Goal: Information Seeking & Learning: Learn about a topic

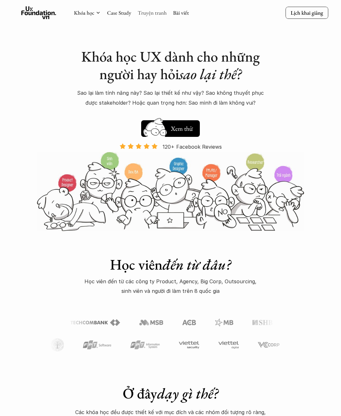
click at [156, 14] on link "Truyện tranh" at bounding box center [152, 12] width 29 height 7
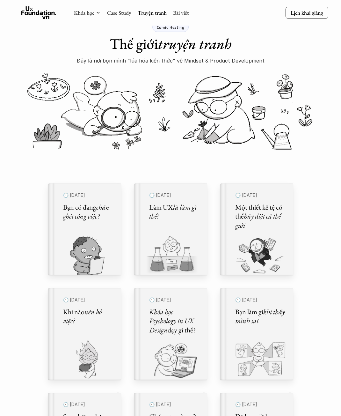
scroll to position [23, 0]
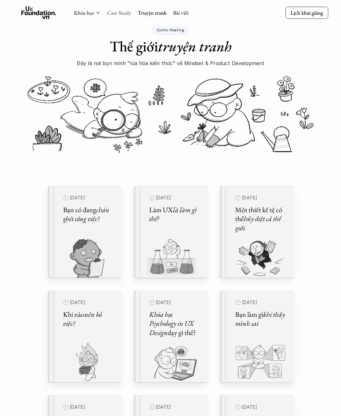
click at [122, 12] on link "Case Study" at bounding box center [119, 12] width 24 height 7
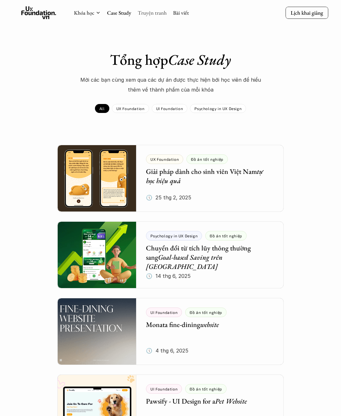
click at [139, 15] on link "Truyện tranh" at bounding box center [152, 12] width 29 height 7
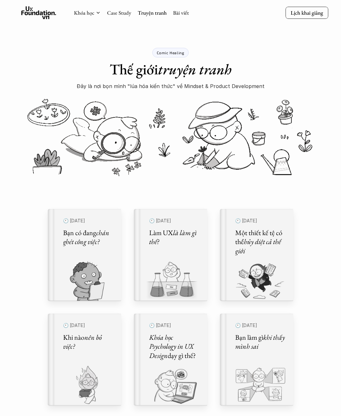
click at [180, 17] on div "Khóa học Case Study Truyện tranh Bài viết" at bounding box center [131, 12] width 115 height 13
click at [182, 14] on link "Bài viết" at bounding box center [181, 12] width 16 height 7
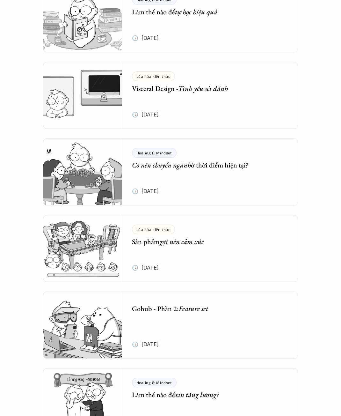
scroll to position [1187, 0]
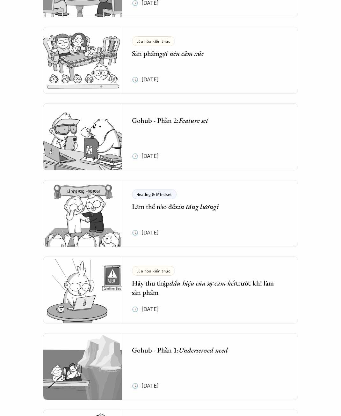
click at [209, 214] on div "Healing & Mindset Làm thế nào để xin tăng lương? 🕔 18 thg 11, 2024" at bounding box center [215, 213] width 167 height 67
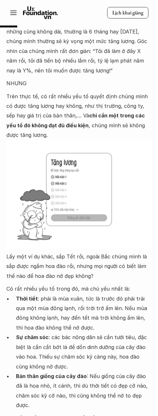
scroll to position [429, 0]
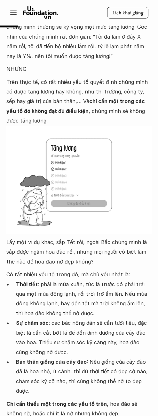
click at [82, 139] on img at bounding box center [78, 180] width 145 height 109
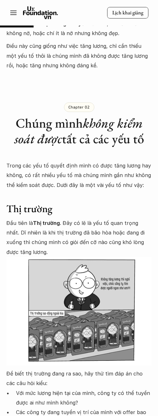
scroll to position [812, 0]
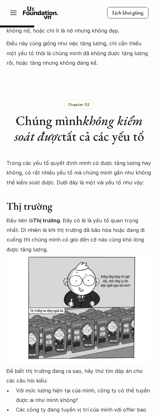
click at [147, 262] on img at bounding box center [78, 308] width 145 height 109
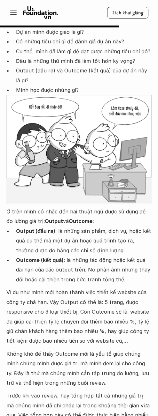
scroll to position [2695, 0]
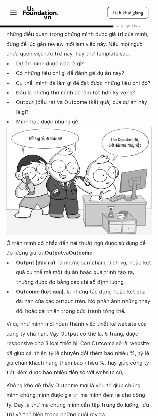
click at [53, 258] on p "Output (đầu ra) : là những sản phẩm, dịch vụ, hoặc kết quả cụ thể mà một dự án …" at bounding box center [83, 272] width 135 height 29
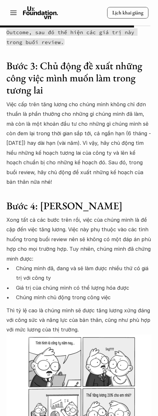
scroll to position [3205, 0]
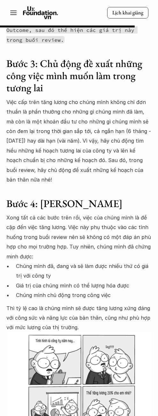
drag, startPoint x: 12, startPoint y: 258, endPoint x: 142, endPoint y: 280, distance: 131.4
click at [142, 303] on p "Thì tỷ lệ cao là chúng mình sẽ được tăng lương xứng đáng với công sức và năng l…" at bounding box center [78, 317] width 145 height 29
click at [75, 303] on p "Thì tỷ lệ cao là chúng mình sẽ được tăng lương xứng đáng với công sức và năng l…" at bounding box center [78, 317] width 145 height 29
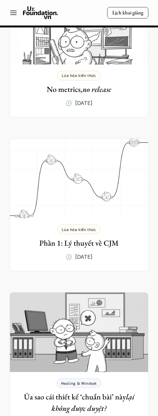
scroll to position [4354, 0]
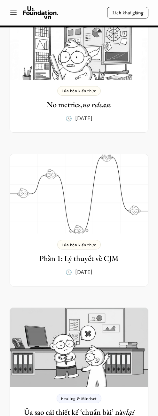
click at [118, 164] on img at bounding box center [79, 194] width 138 height 80
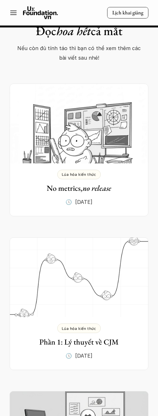
scroll to position [4258, 0]
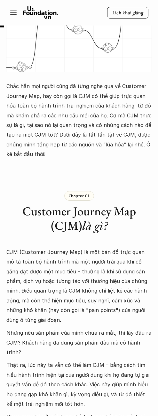
scroll to position [128, 0]
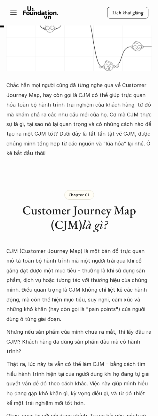
click at [52, 187] on div "Chapter 01 Customer Journey Map (CJM) là gì?" at bounding box center [78, 205] width 145 height 75
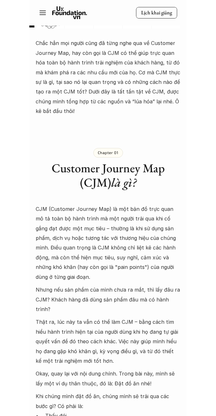
scroll to position [223, 0]
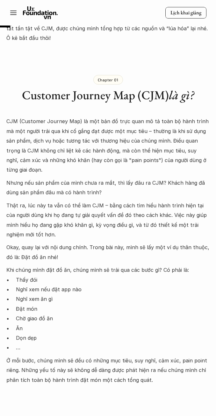
drag, startPoint x: 46, startPoint y: 172, endPoint x: 175, endPoint y: 183, distance: 129.7
click at [157, 183] on p "Nhưng nếu sản phẩm của mình chưa ra mắt, thì lấy đâu ra CJM? Khách hàng đã dùng…" at bounding box center [108, 187] width 204 height 19
click at [91, 201] on p "Thật ra, lúc này ta vẫn có thể làm CJM – bằng cách tìm hiểu hành trình hiện tại…" at bounding box center [108, 220] width 204 height 39
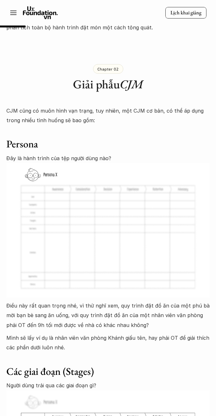
scroll to position [638, 0]
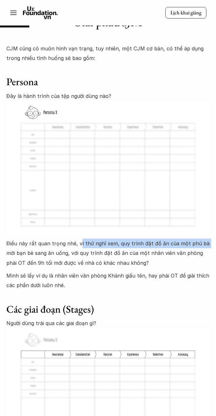
drag, startPoint x: 79, startPoint y: 237, endPoint x: 203, endPoint y: 233, distance: 123.5
click at [157, 239] on p "Điều này rất quan trọng nhé, vì thử nghĩ xem, quy trình đặt đồ ăn của một phú b…" at bounding box center [108, 253] width 204 height 29
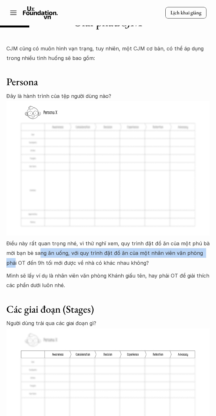
drag, startPoint x: 41, startPoint y: 243, endPoint x: 207, endPoint y: 240, distance: 165.6
click at [157, 240] on p "Điều này rất quan trọng nhé, vì thử nghĩ xem, quy trình đặt đồ ăn của một phú b…" at bounding box center [108, 253] width 204 height 29
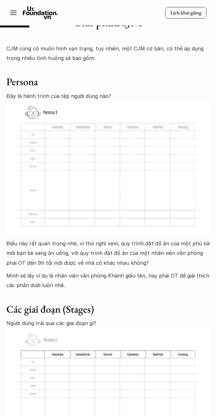
click at [66, 251] on p "Điều này rất quan trọng nhé, vì thử nghĩ xem, quy trình đặt đồ ăn của một phú b…" at bounding box center [108, 253] width 204 height 29
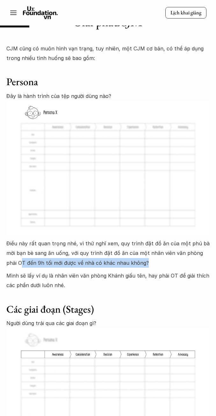
drag, startPoint x: 9, startPoint y: 256, endPoint x: 158, endPoint y: 251, distance: 148.4
click at [157, 251] on p "Điều này rất quan trọng nhé, vì thử nghĩ xem, quy trình đặt đồ ăn của một phú b…" at bounding box center [108, 253] width 204 height 29
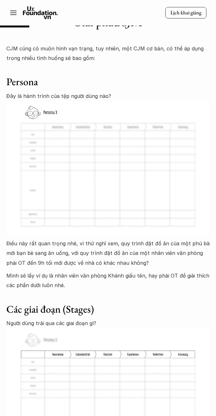
click at [39, 271] on p "Mình sẽ lấy ví dụ là nhân viên văn phòng Khánh giấu tên, hay phải OT để giải th…" at bounding box center [108, 280] width 204 height 19
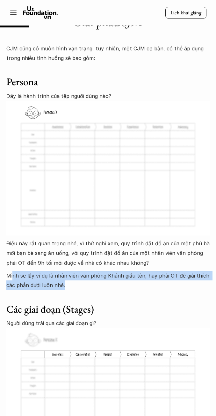
drag, startPoint x: 69, startPoint y: 265, endPoint x: 101, endPoint y: 278, distance: 35.4
click at [157, 277] on p "Mình sẽ lấy ví dụ là nhân viên văn phòng Khánh giấu tên, hay phải OT để giải th…" at bounding box center [108, 280] width 204 height 19
click at [87, 279] on p "Mình sẽ lấy ví dụ là nhân viên văn phòng Khánh giấu tên, hay phải OT để giải th…" at bounding box center [108, 280] width 204 height 19
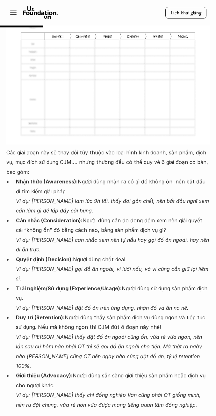
scroll to position [957, 0]
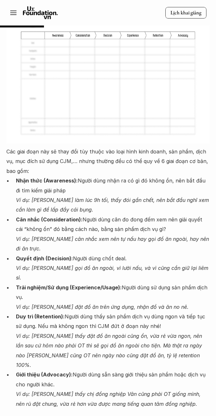
drag, startPoint x: 72, startPoint y: 288, endPoint x: 134, endPoint y: 300, distance: 62.4
click at [157, 312] on p "Duy trì (Retention): Người dùng thấy sản phẩm dịch vụ dùng ngon và tiếp tục sử …" at bounding box center [113, 341] width 194 height 58
click at [96, 312] on p "Duy trì (Retention): Người dùng thấy sản phẩm dịch vụ dùng ngon và tiếp tục sử …" at bounding box center [113, 341] width 194 height 58
drag, startPoint x: 55, startPoint y: 297, endPoint x: 155, endPoint y: 300, distance: 100.2
click at [155, 312] on p "Duy trì (Retention): Người dùng thấy sản phẩm dịch vụ dùng ngon và tiếp tục sử …" at bounding box center [113, 341] width 194 height 58
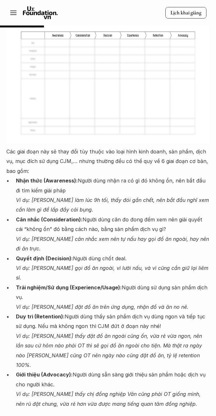
click at [122, 312] on p "Duy trì (Retention): Người dùng thấy sản phẩm dịch vụ dùng ngon và tiếp tục sử …" at bounding box center [113, 341] width 194 height 58
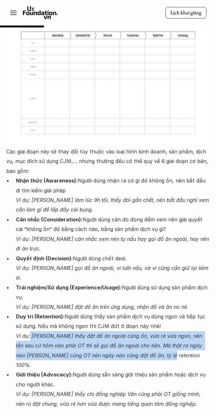
drag, startPoint x: 30, startPoint y: 307, endPoint x: 197, endPoint y: 324, distance: 167.1
click at [157, 324] on p "Duy trì (Retention): Người dùng thấy sản phẩm dịch vụ dùng ngon và tiếp tục sử …" at bounding box center [113, 341] width 194 height 58
click at [124, 333] on em "Ví dụ: [PERSON_NAME] thấy đặt đồ ăn ngoài cũng ổn, vừa rẻ vừa ngon, nên lần sau…" at bounding box center [110, 350] width 188 height 35
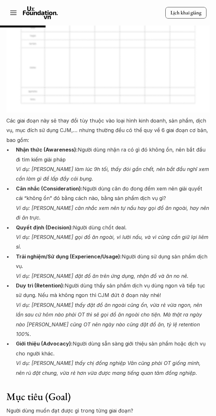
scroll to position [989, 0]
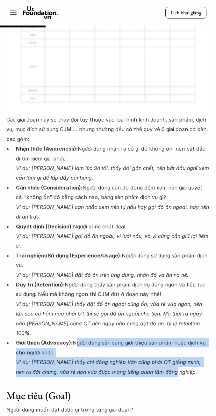
drag, startPoint x: 74, startPoint y: 306, endPoint x: 186, endPoint y: 330, distance: 114.5
click at [157, 338] on p "Giới thiệu (Advocacy): Người dùng sẵn sàng giới thiệu sản phẩm hoặc dịch vụ cho…" at bounding box center [113, 357] width 194 height 39
click at [151, 338] on p "Giới thiệu (Advocacy): Người dùng sẵn sàng giới thiệu sản phẩm hoặc dịch vụ cho…" at bounding box center [113, 357] width 194 height 39
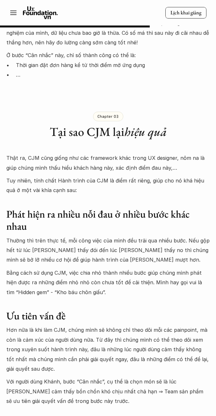
scroll to position [3254, 0]
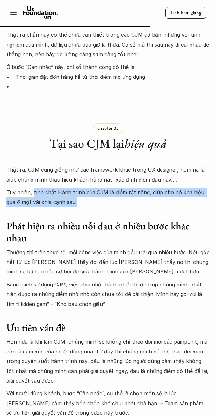
drag, startPoint x: 33, startPoint y: 134, endPoint x: 194, endPoint y: 145, distance: 161.5
click at [157, 188] on p "Tuy nhiên, tính chất Hành trình của CJM là điểm rất riêng, giúp cho nó khá hiệu…" at bounding box center [108, 197] width 204 height 19
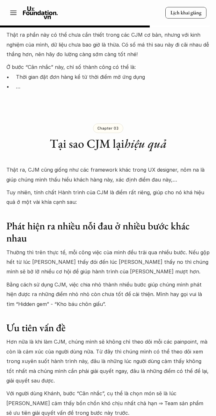
click at [107, 220] on h3 "Phát hiện ra nhiều nỗi đau ở nhiều bước khác nhau" at bounding box center [108, 232] width 204 height 25
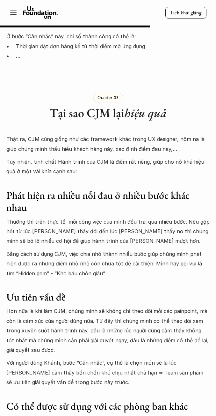
scroll to position [3286, 0]
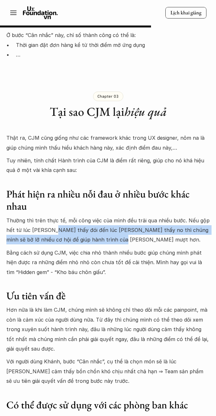
drag, startPoint x: 52, startPoint y: 172, endPoint x: 128, endPoint y: 181, distance: 76.7
click at [128, 216] on p "Thường thì trên thực tế, mỗi công việc của mình đều trải qua nhiều bước. Nếu gộ…" at bounding box center [108, 230] width 204 height 29
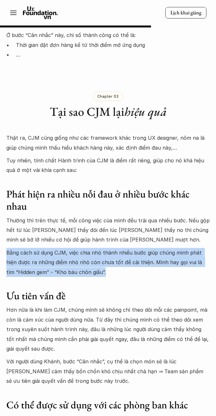
drag, startPoint x: 4, startPoint y: 193, endPoint x: 194, endPoint y: 212, distance: 190.8
click at [67, 248] on p "Bằng cách sử dụng CJM, việc chia nhỏ thành nhiều bước giúp chúng mình phát hiện…" at bounding box center [108, 262] width 204 height 29
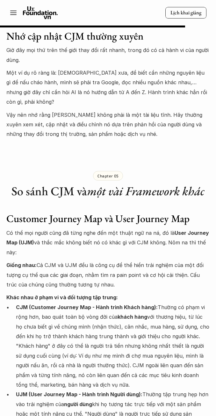
scroll to position [4052, 0]
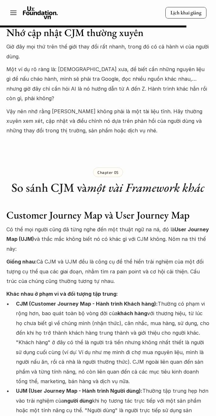
click at [134, 299] on p "CJM (Customer Journey Map - Hành trình Khách hàng): Thường có phạm vi rộng hơn,…" at bounding box center [113, 342] width 194 height 87
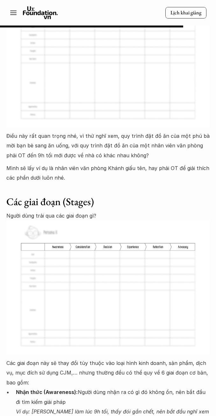
scroll to position [5264, 0]
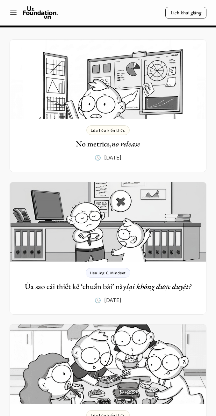
click at [29, 14] on use at bounding box center [40, 12] width 35 height 13
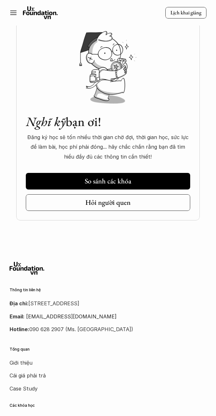
scroll to position [2457, 0]
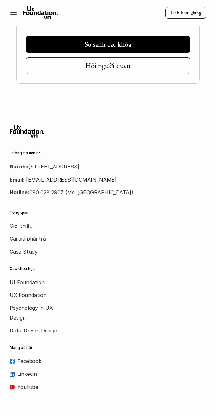
click at [31, 166] on p "Địa chỉ: [STREET_ADDRESS]" at bounding box center [108, 167] width 197 height 10
drag, startPoint x: 31, startPoint y: 166, endPoint x: 187, endPoint y: 163, distance: 156.4
click at [157, 163] on p "Địa chỉ: [STREET_ADDRESS]" at bounding box center [108, 167] width 197 height 10
copy p "[STREET_ADDRESS]"
drag, startPoint x: 46, startPoint y: 167, endPoint x: 62, endPoint y: 160, distance: 17.9
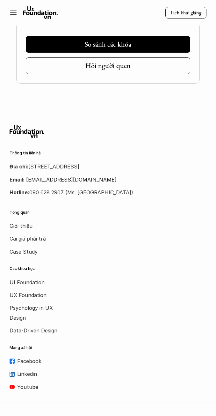
click at [62, 160] on div "Thông tin liên hệ Địa chỉ: [STREET_ADDRESS] Email: [EMAIL_ADDRESS][DOMAIN_NAME]…" at bounding box center [108, 169] width 197 height 56
drag, startPoint x: 50, startPoint y: 168, endPoint x: 180, endPoint y: 167, distance: 129.9
click at [157, 167] on p "Địa chỉ: [STREET_ADDRESS]" at bounding box center [108, 167] width 197 height 10
drag, startPoint x: 147, startPoint y: 172, endPoint x: 153, endPoint y: 175, distance: 6.3
click at [153, 175] on p "Email: [EMAIL_ADDRESS][DOMAIN_NAME]" at bounding box center [108, 180] width 197 height 10
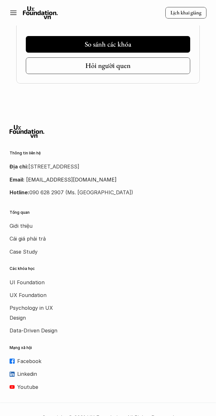
drag, startPoint x: 49, startPoint y: 165, endPoint x: 177, endPoint y: 171, distance: 127.8
click at [157, 170] on p "Địa chỉ: [STREET_ADDRESS]" at bounding box center [108, 167] width 197 height 10
copy p "số [GEOGRAPHIC_DATA], [GEOGRAPHIC_DATA], [GEOGRAPHIC_DATA]"
click at [157, 270] on p "Các khóa học" at bounding box center [104, 268] width 188 height 4
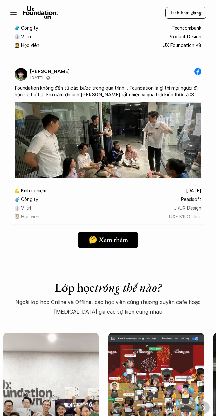
scroll to position [1787, 0]
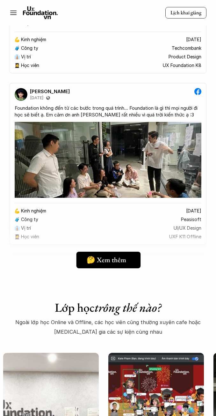
click at [93, 257] on h5 "🤔 Xem thêm" at bounding box center [107, 260] width 40 height 8
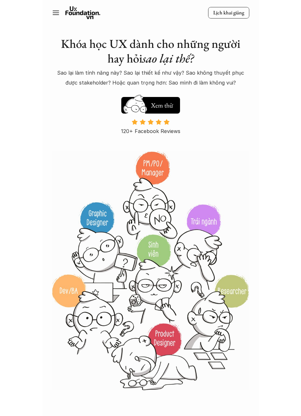
scroll to position [0, 0]
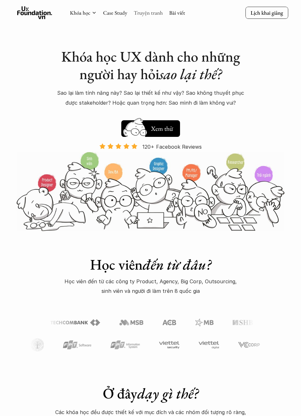
click at [157, 11] on link "Truyện tranh" at bounding box center [148, 12] width 29 height 7
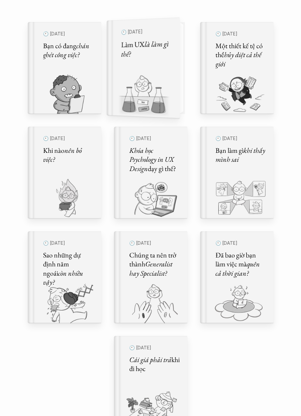
scroll to position [223, 0]
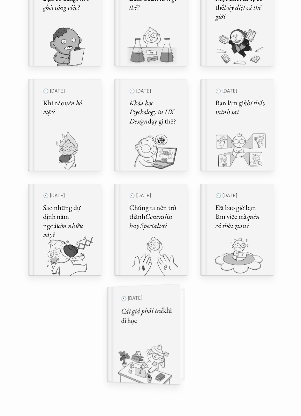
click at [130, 341] on img at bounding box center [139, 363] width 65 height 44
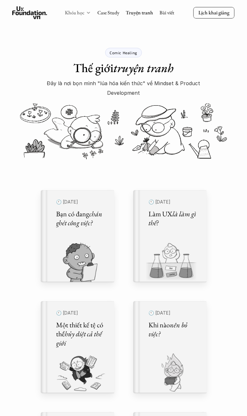
click at [80, 12] on link "Khóa học" at bounding box center [75, 12] width 20 height 7
click at [87, 13] on icon at bounding box center [88, 12] width 5 height 5
click at [88, 12] on icon at bounding box center [88, 12] width 5 height 5
click at [72, 13] on link "Khóa học" at bounding box center [75, 12] width 20 height 7
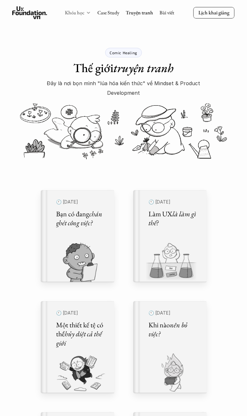
click at [72, 13] on link "Khóa học" at bounding box center [75, 12] width 20 height 7
click at [25, 10] on icon at bounding box center [29, 12] width 35 height 13
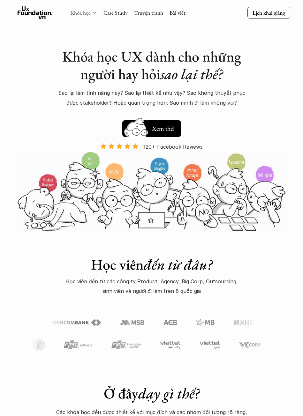
click at [76, 13] on link "Khóa học" at bounding box center [80, 12] width 20 height 7
click at [96, 15] on icon at bounding box center [94, 12] width 5 height 5
click at [93, 13] on icon at bounding box center [94, 12] width 5 height 5
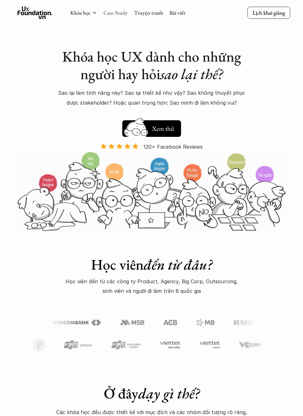
click at [117, 13] on link "Case Study" at bounding box center [115, 12] width 24 height 7
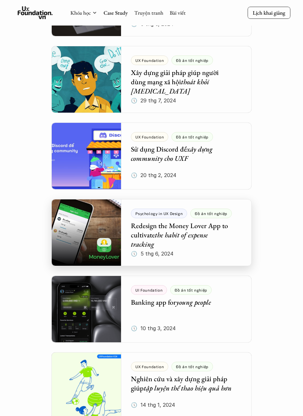
scroll to position [702, 0]
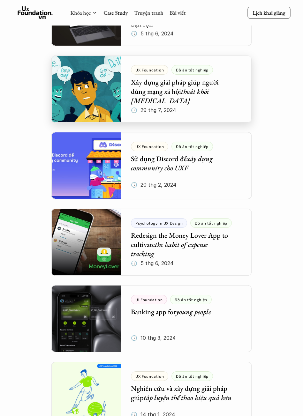
click at [88, 98] on div at bounding box center [151, 89] width 200 height 67
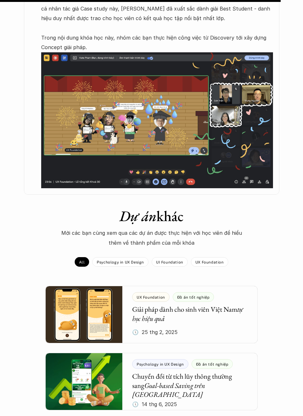
scroll to position [606, 0]
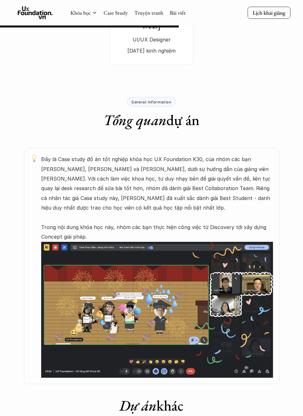
click at [120, 182] on p "Đây là Case study đồ án tốt nghiệp khóa học UX Foundation K30, của nhóm các bạn…" at bounding box center [157, 197] width 232 height 87
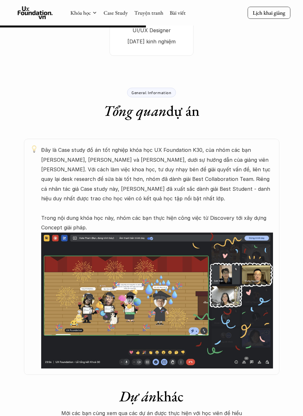
scroll to position [304, 0]
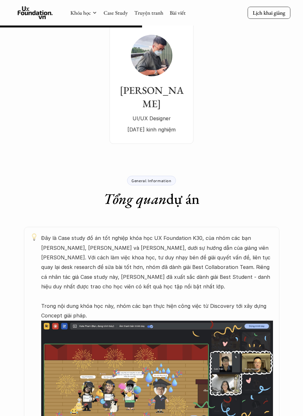
click at [157, 176] on div "General Information" at bounding box center [151, 181] width 48 height 10
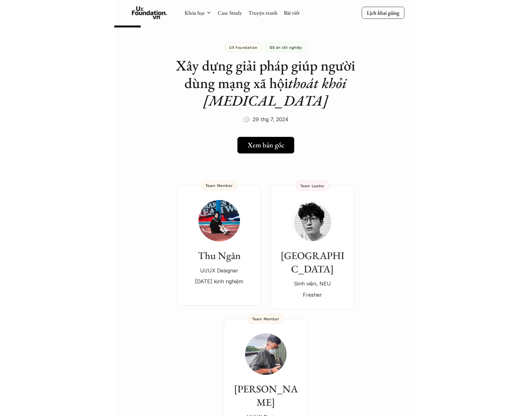
scroll to position [0, 0]
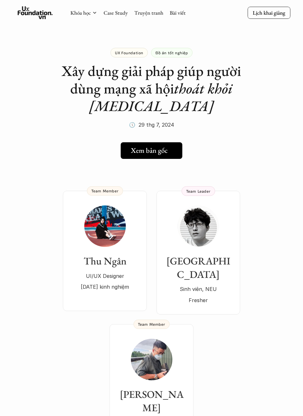
click at [157, 153] on h5 "Xem bản gốc" at bounding box center [149, 150] width 37 height 8
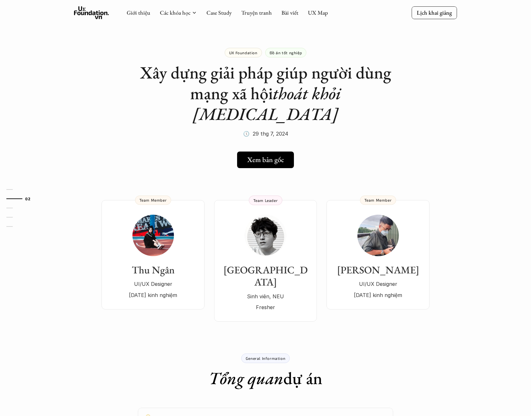
drag, startPoint x: 222, startPoint y: 133, endPoint x: 203, endPoint y: 117, distance: 24.6
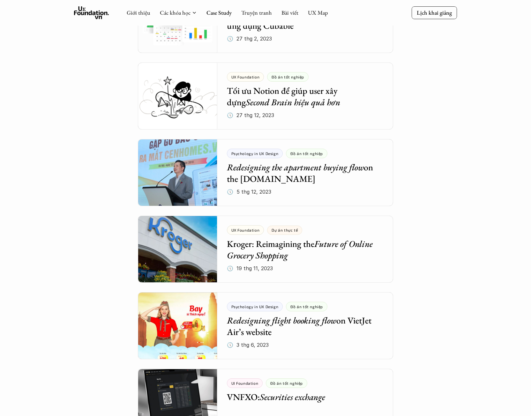
scroll to position [1200, 0]
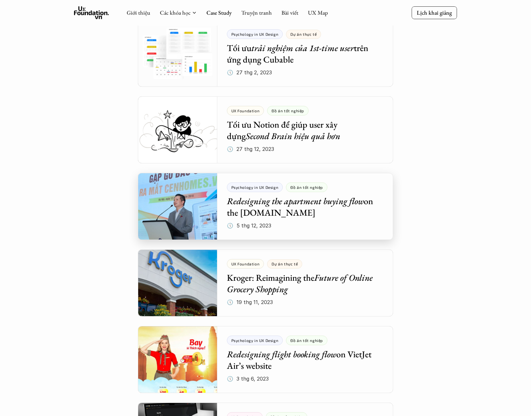
click at [157, 211] on div at bounding box center [265, 206] width 255 height 67
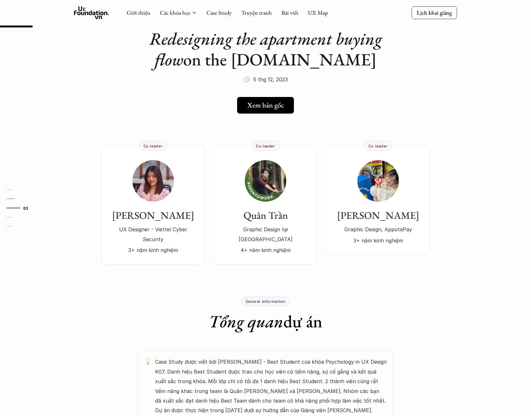
scroll to position [32, 0]
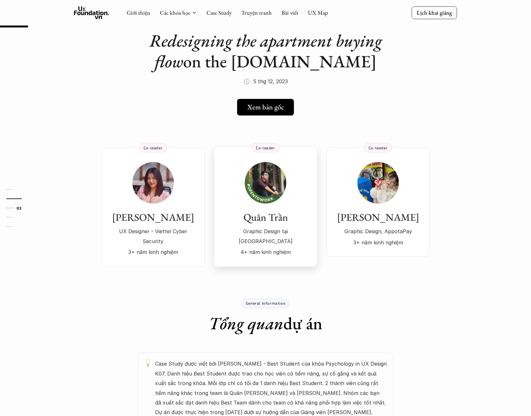
click at [157, 115] on link "Xem bản gốc" at bounding box center [265, 107] width 57 height 17
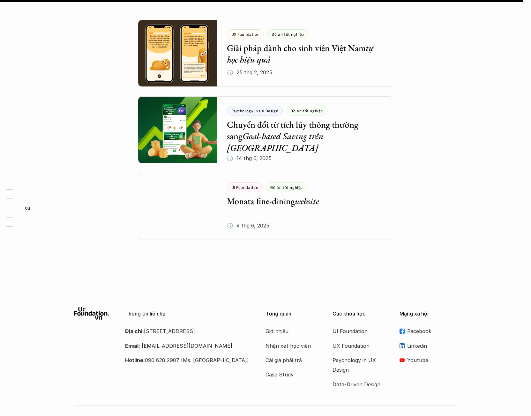
scroll to position [765, 0]
